Goal: Task Accomplishment & Management: Manage account settings

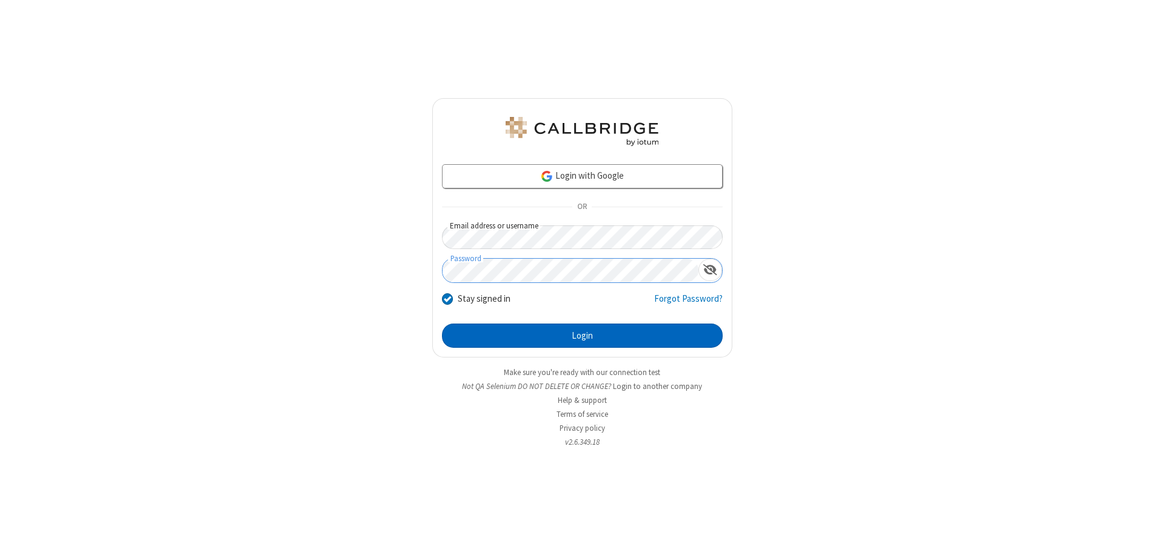
click at [582, 336] on button "Login" at bounding box center [582, 336] width 281 height 24
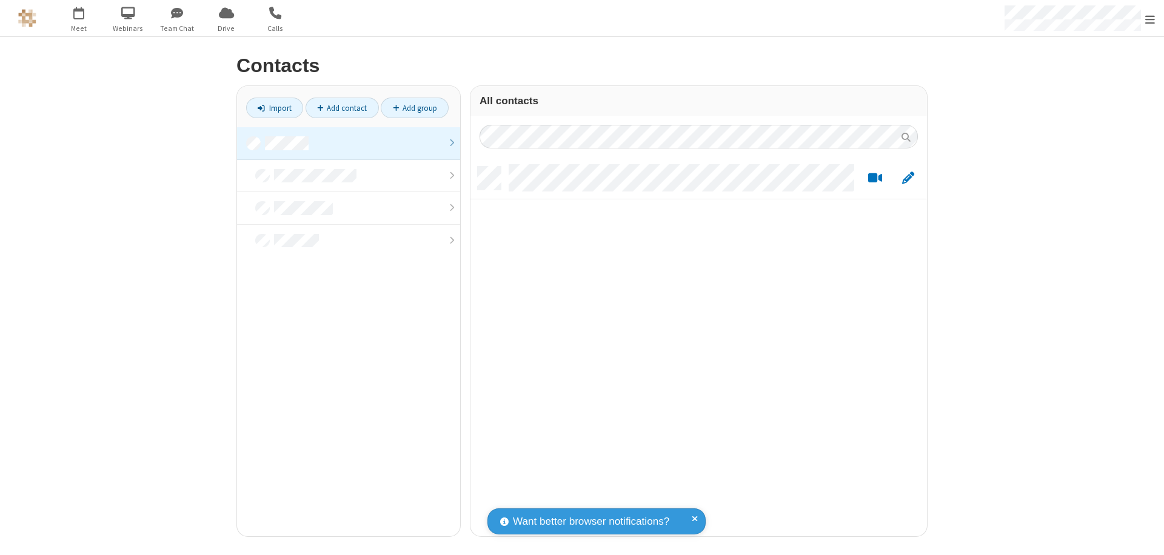
scroll to position [370, 447]
click at [349, 143] on link at bounding box center [348, 143] width 223 height 33
click at [342, 108] on link "Add contact" at bounding box center [341, 108] width 73 height 21
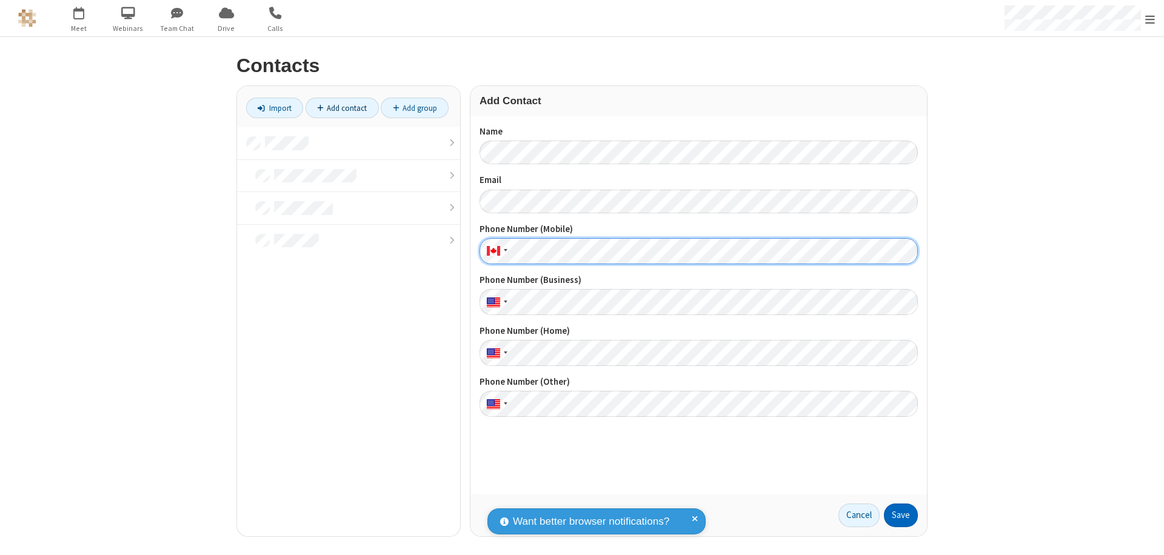
click at [901, 515] on button "Save" at bounding box center [901, 516] width 34 height 24
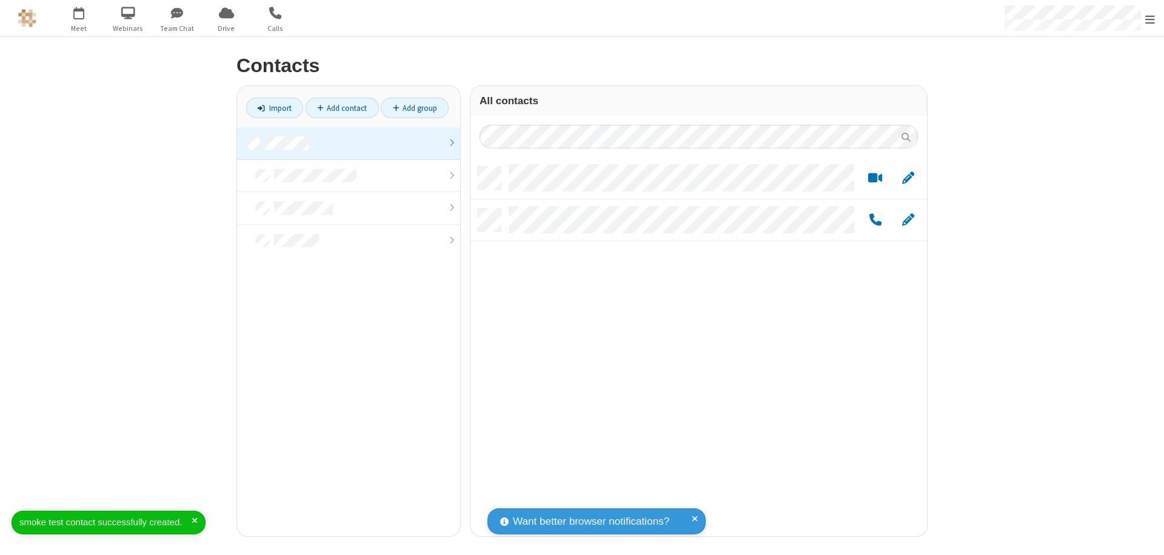
scroll to position [370, 447]
click at [342, 108] on link "Add contact" at bounding box center [341, 108] width 73 height 21
